Goal: Download file/media

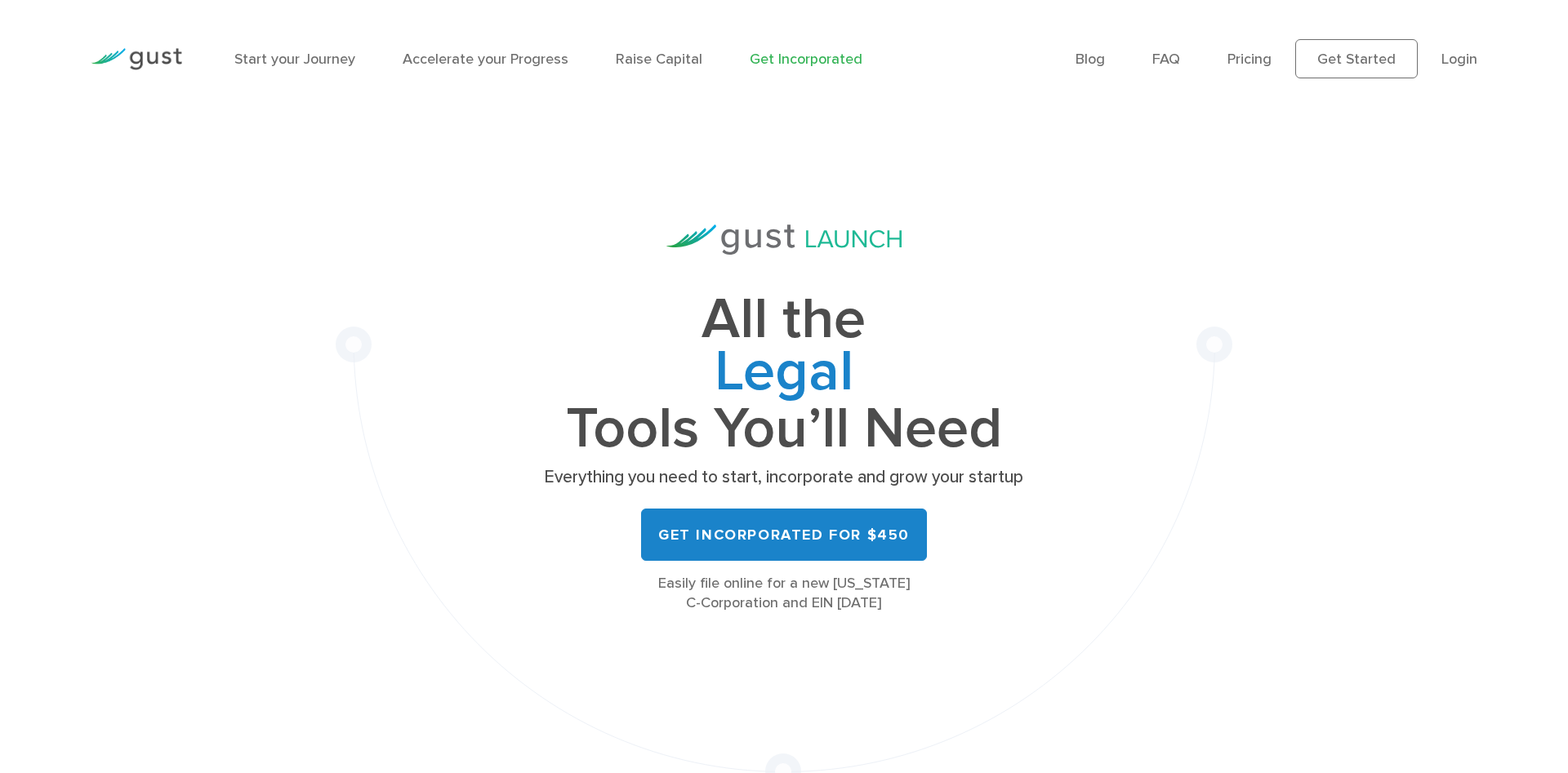
click at [1470, 68] on li "Login" at bounding box center [1459, 59] width 36 height 22
click at [1456, 56] on link "Login" at bounding box center [1459, 59] width 36 height 17
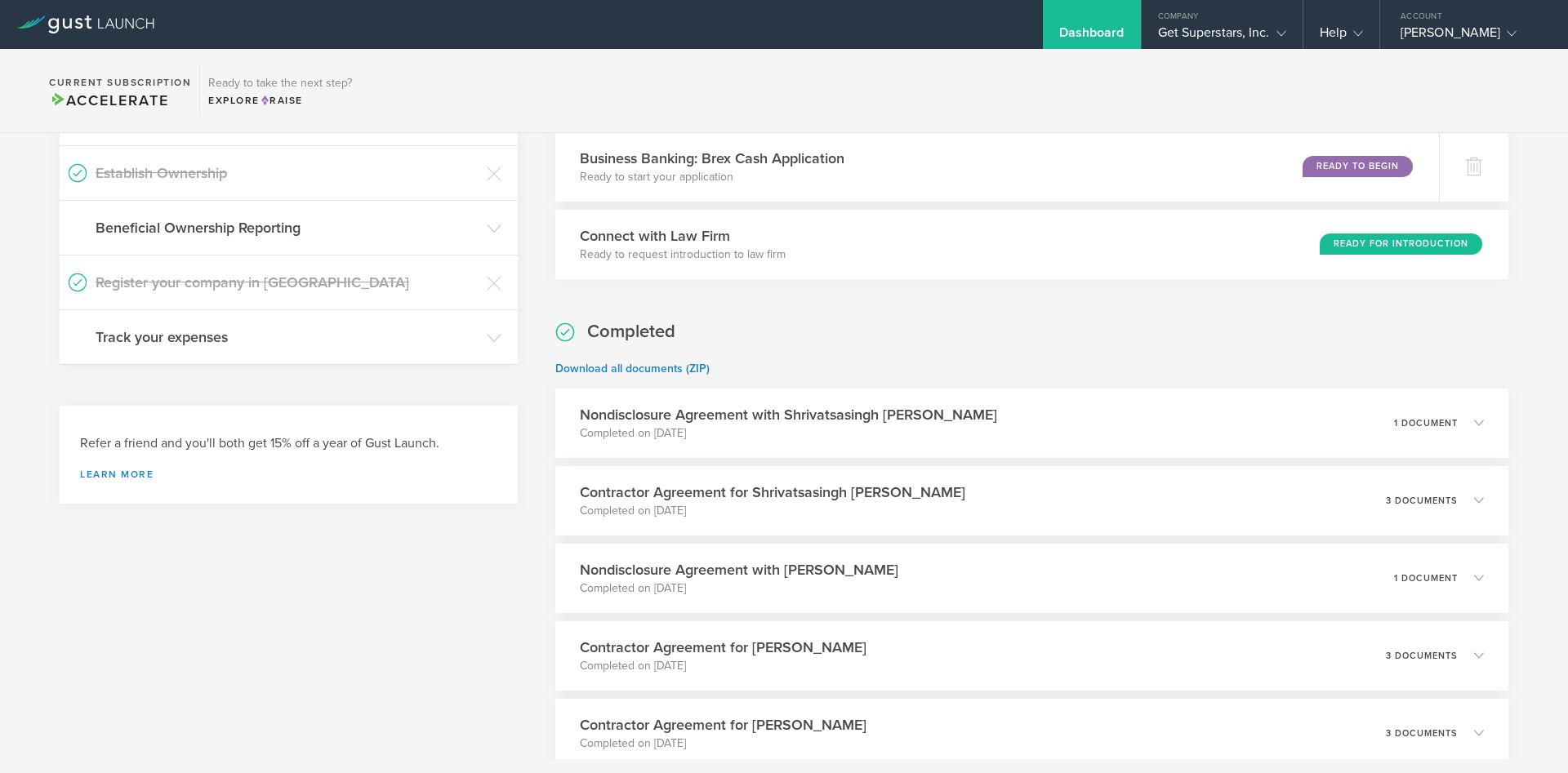
scroll to position [755, 0]
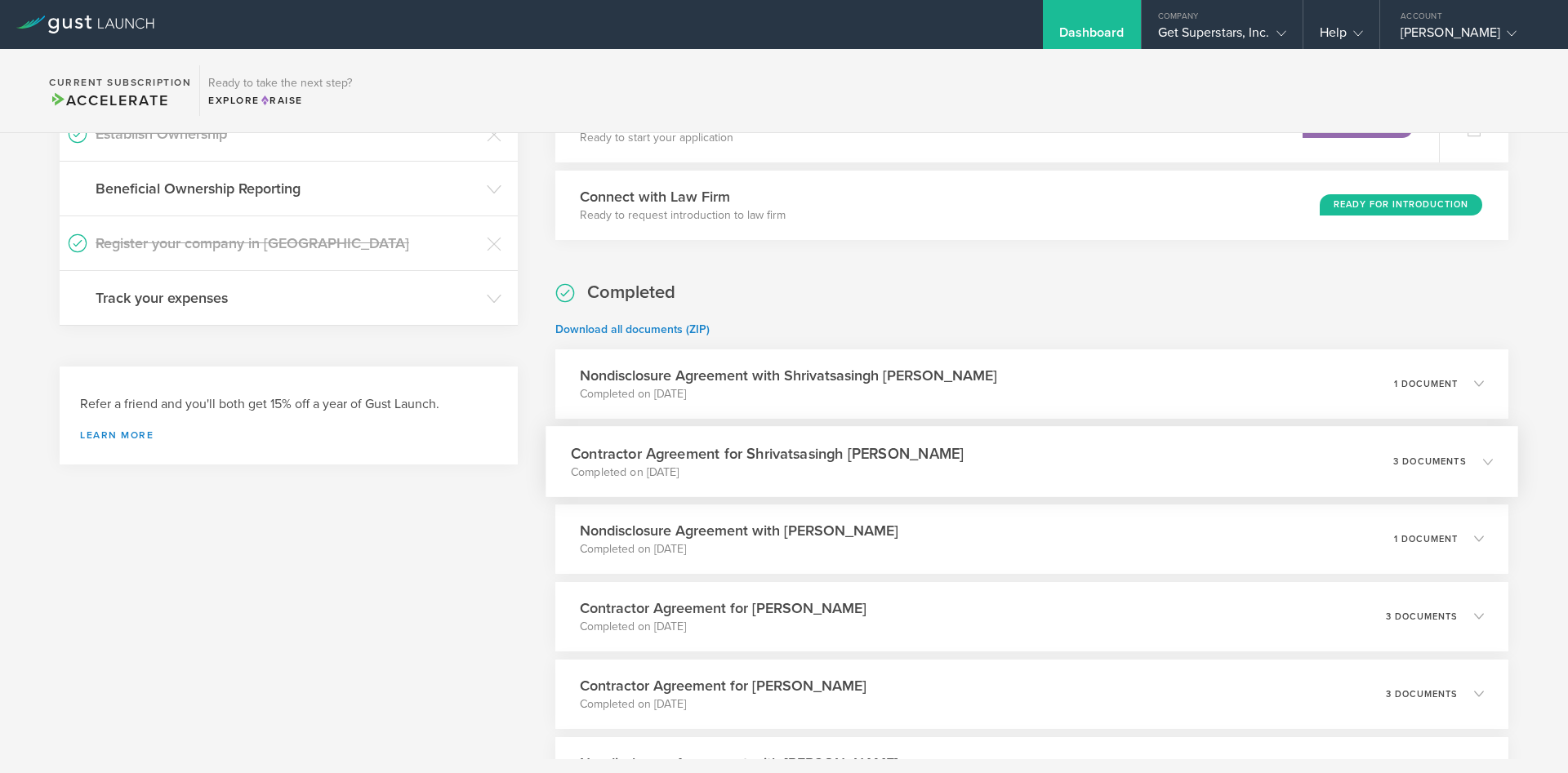
click at [767, 448] on h3 "Contractor Agreement for Shrivatsasingh [PERSON_NAME]" at bounding box center [768, 453] width 393 height 22
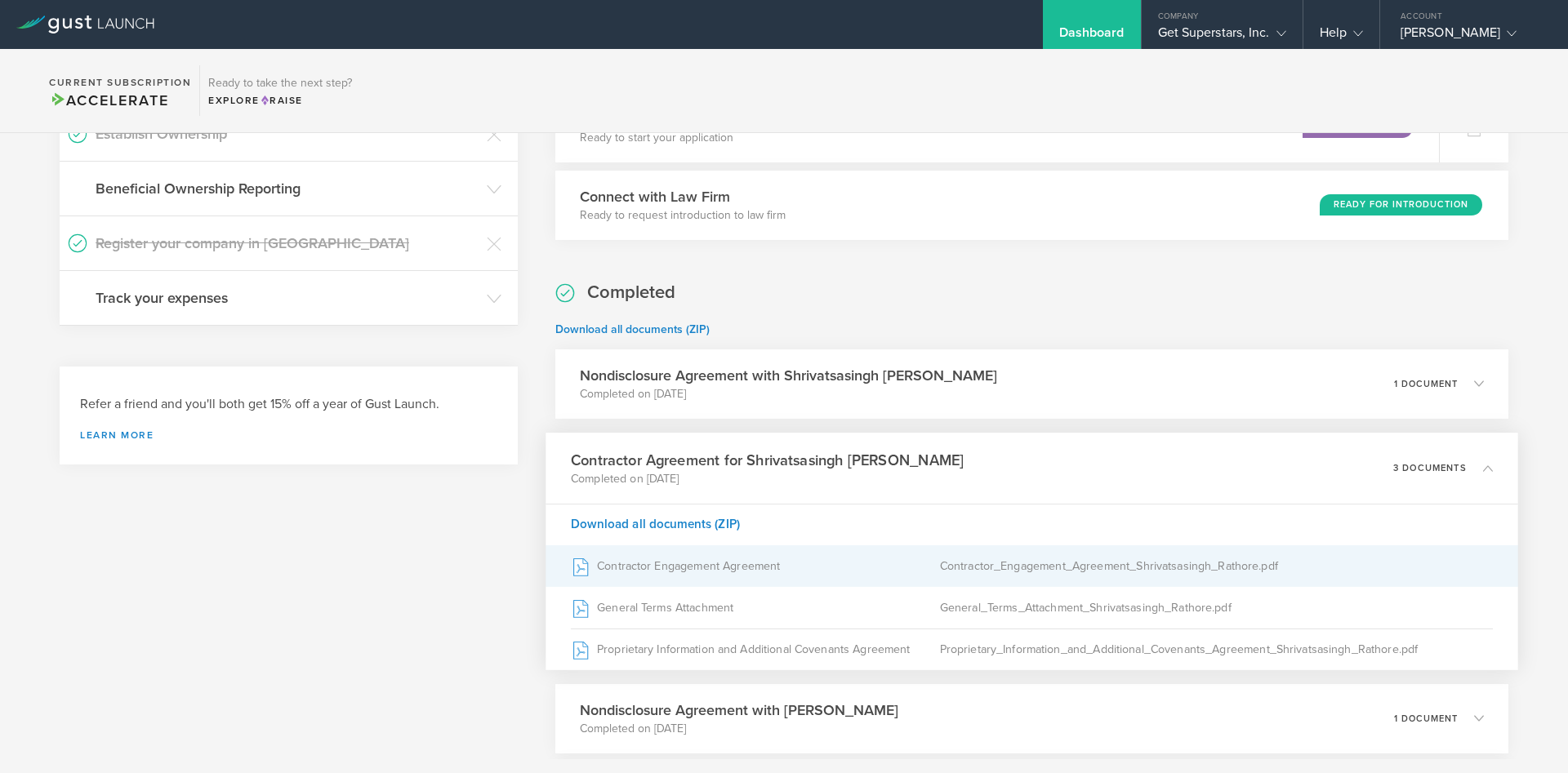
click at [714, 563] on div "Contractor Engagement Agreement" at bounding box center [755, 566] width 369 height 41
